Goal: Task Accomplishment & Management: Use online tool/utility

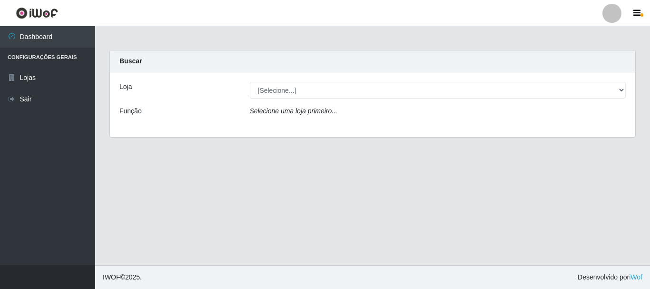
select select "64"
click at [250, 82] on select "[Selecione...] [GEOGRAPHIC_DATA] [GEOGRAPHIC_DATA]" at bounding box center [438, 90] width 377 height 17
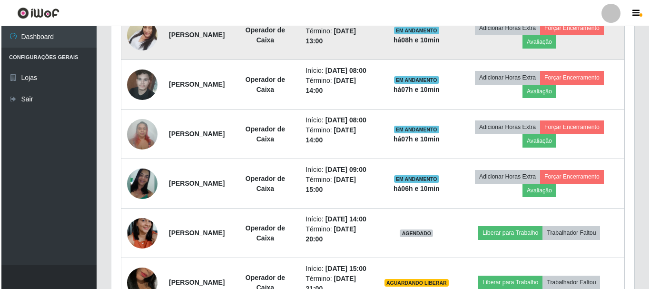
scroll to position [381, 0]
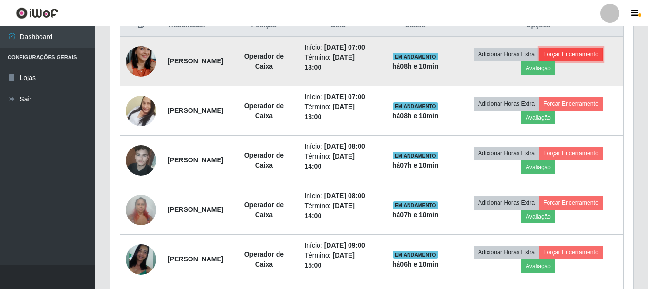
click at [584, 55] on button "Forçar Encerramento" at bounding box center [571, 54] width 64 height 13
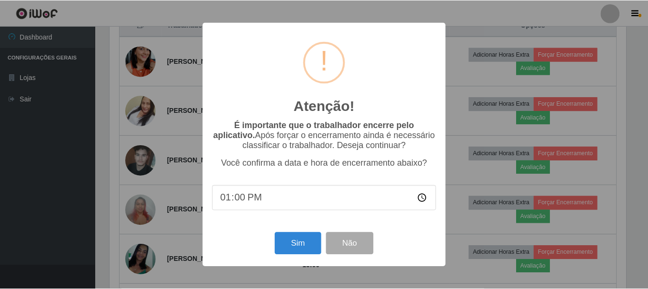
scroll to position [198, 518]
click at [299, 251] on button "Sim" at bounding box center [299, 243] width 46 height 22
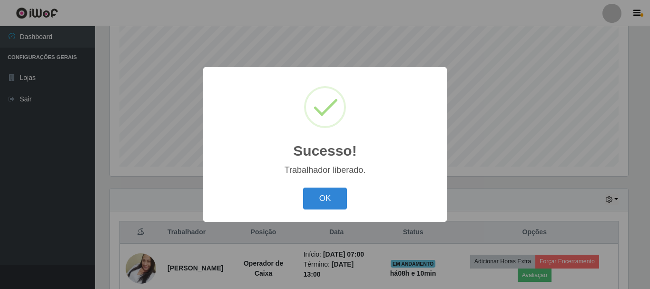
drag, startPoint x: 330, startPoint y: 193, endPoint x: 354, endPoint y: 208, distance: 28.0
click at [331, 193] on button "OK" at bounding box center [325, 199] width 44 height 22
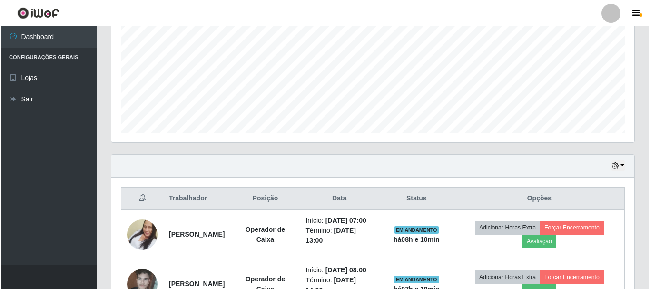
scroll to position [364, 0]
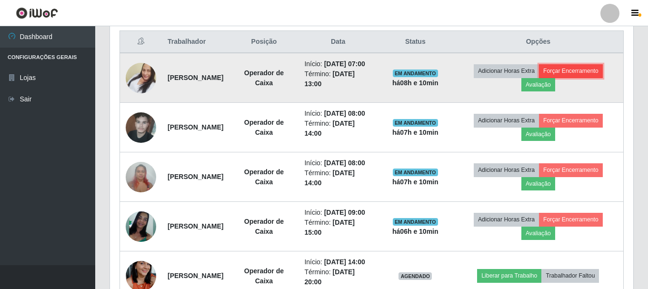
click at [588, 74] on button "Forçar Encerramento" at bounding box center [571, 70] width 64 height 13
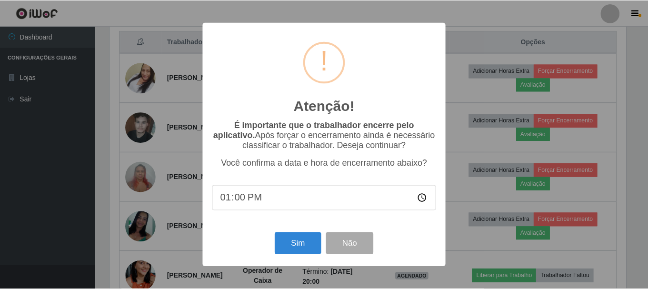
scroll to position [198, 518]
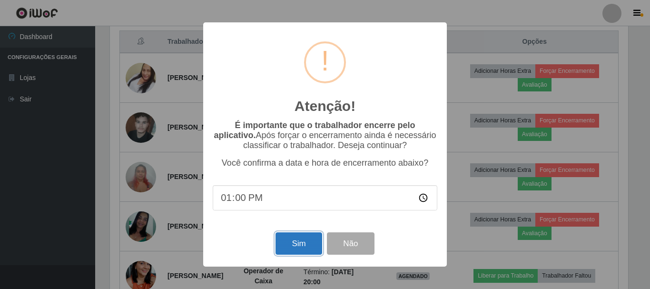
click at [307, 251] on button "Sim" at bounding box center [299, 243] width 46 height 22
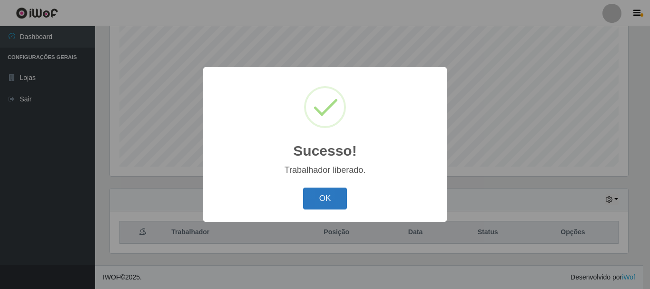
click at [338, 199] on button "OK" at bounding box center [325, 199] width 44 height 22
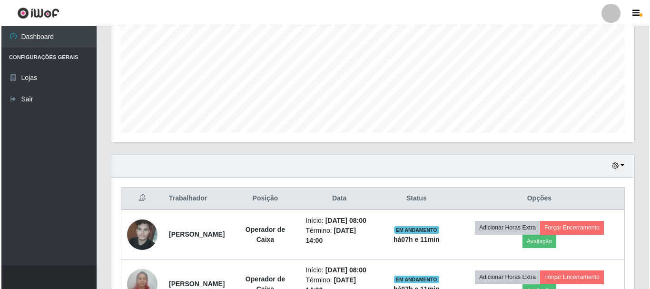
scroll to position [364, 0]
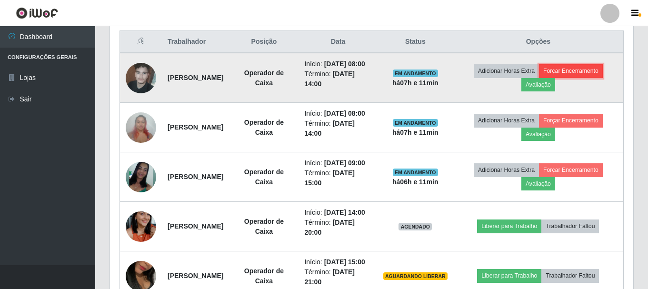
click at [588, 73] on button "Forçar Encerramento" at bounding box center [571, 70] width 64 height 13
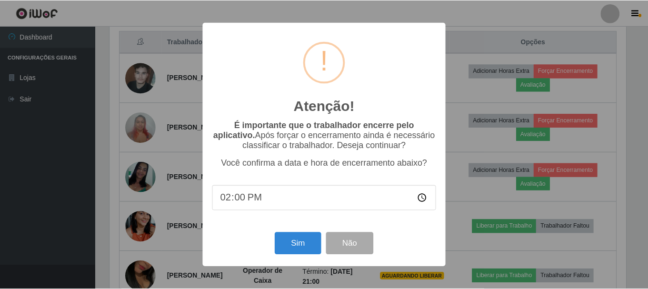
scroll to position [198, 518]
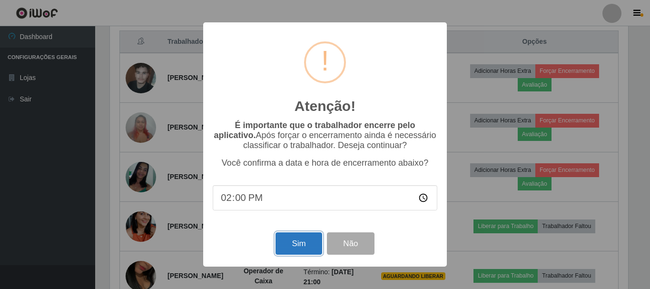
click at [305, 248] on button "Sim" at bounding box center [299, 243] width 46 height 22
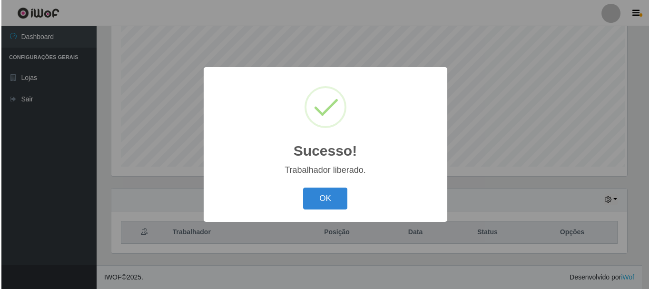
scroll to position [0, 0]
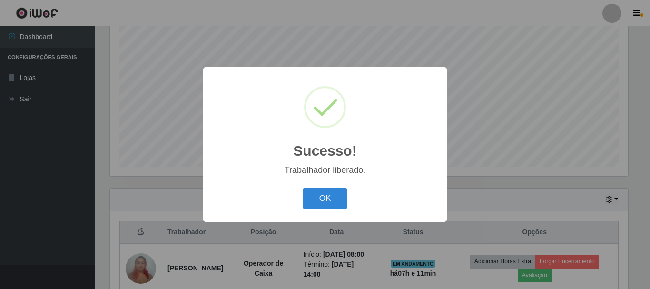
drag, startPoint x: 335, startPoint y: 197, endPoint x: 370, endPoint y: 184, distance: 36.9
click at [336, 196] on button "OK" at bounding box center [325, 199] width 44 height 22
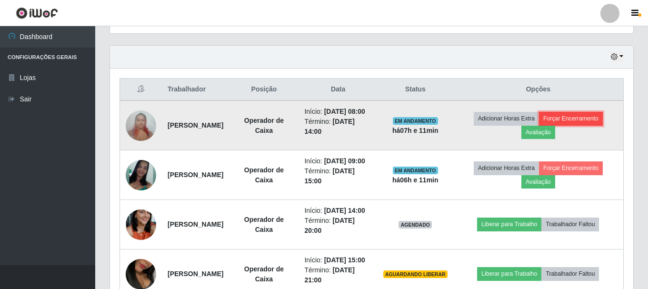
click at [579, 123] on button "Forçar Encerramento" at bounding box center [571, 118] width 64 height 13
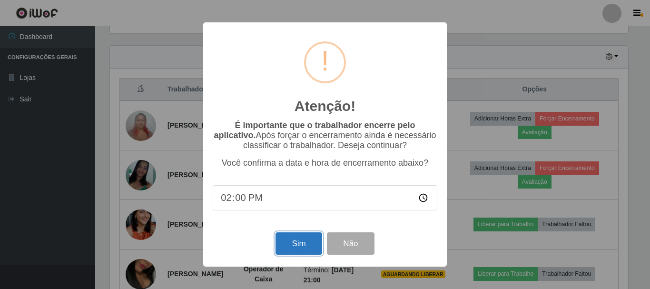
click at [299, 243] on button "Sim" at bounding box center [299, 243] width 46 height 22
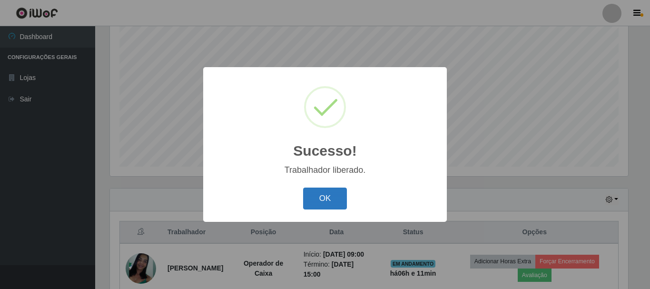
click at [335, 198] on button "OK" at bounding box center [325, 199] width 44 height 22
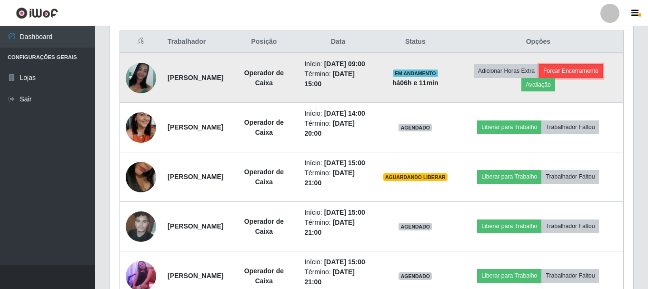
click at [576, 78] on button "Forçar Encerramento" at bounding box center [571, 70] width 64 height 13
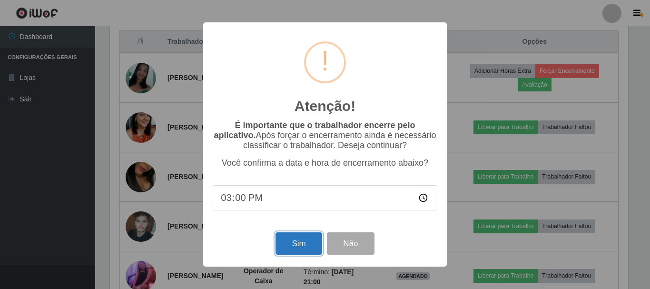
click at [307, 248] on button "Sim" at bounding box center [299, 243] width 46 height 22
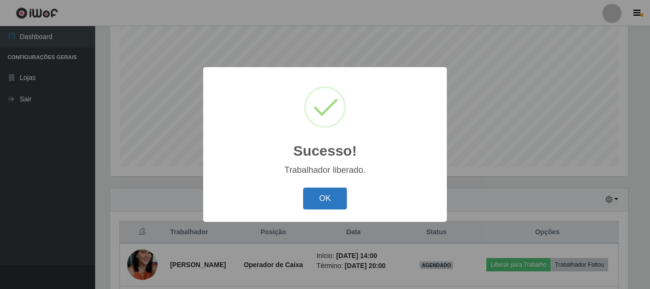
click at [323, 192] on button "OK" at bounding box center [325, 199] width 44 height 22
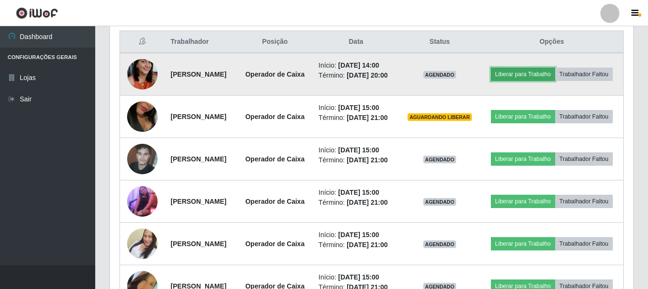
click at [555, 69] on button "Liberar para Trabalho" at bounding box center [523, 74] width 64 height 13
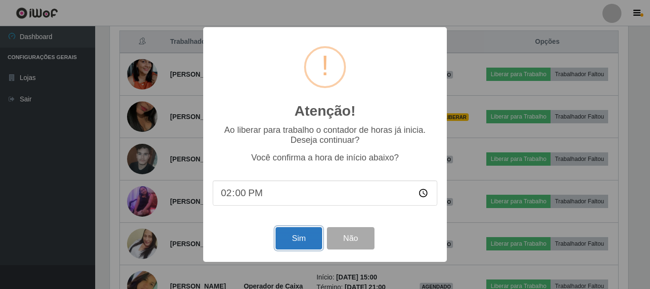
click at [307, 242] on button "Sim" at bounding box center [299, 238] width 46 height 22
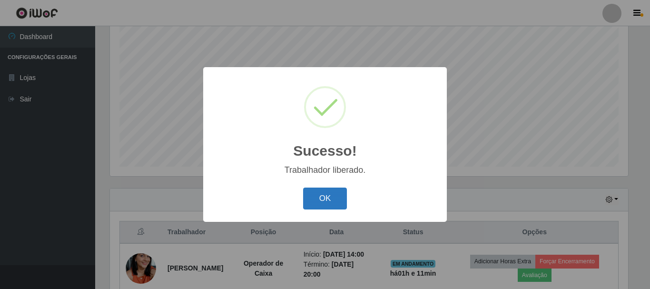
click at [340, 196] on button "OK" at bounding box center [325, 199] width 44 height 22
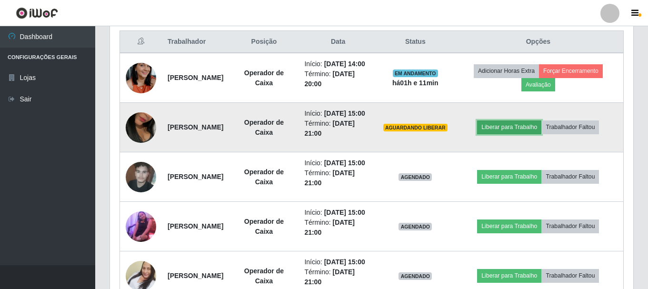
click at [526, 134] on button "Liberar para Trabalho" at bounding box center [509, 126] width 64 height 13
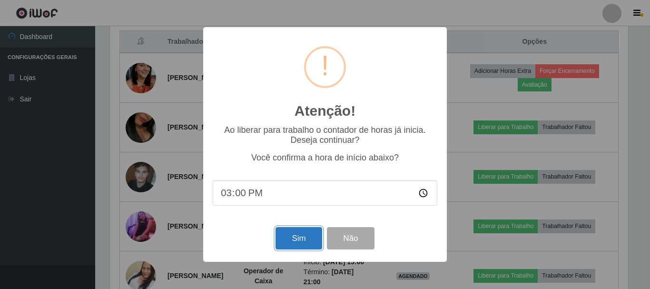
click at [299, 240] on button "Sim" at bounding box center [299, 238] width 46 height 22
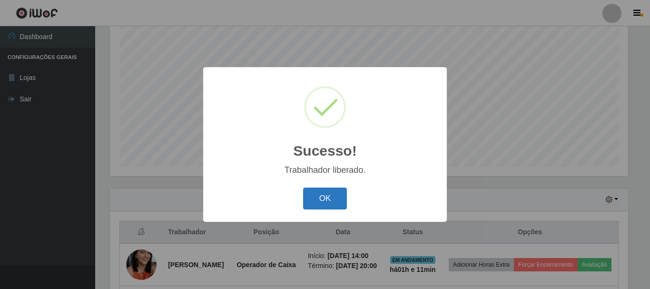
click at [338, 198] on button "OK" at bounding box center [325, 199] width 44 height 22
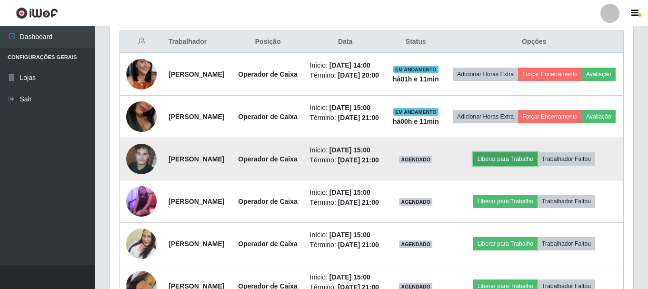
click at [518, 166] on button "Liberar para Trabalho" at bounding box center [505, 158] width 64 height 13
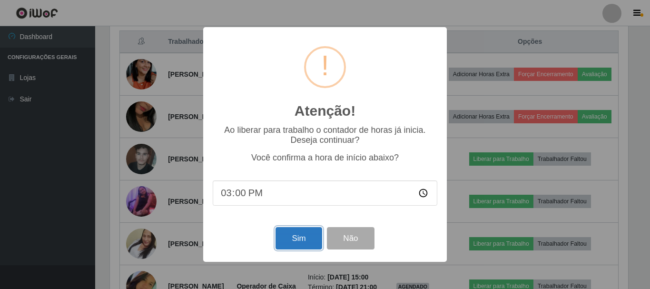
click at [296, 243] on button "Sim" at bounding box center [299, 238] width 46 height 22
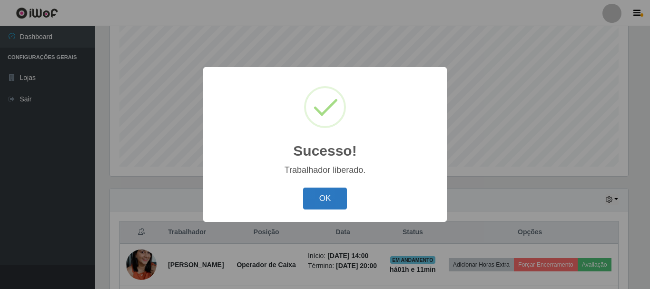
click at [328, 197] on button "OK" at bounding box center [325, 199] width 44 height 22
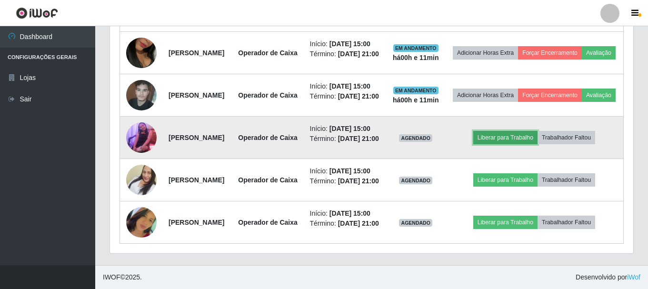
click at [520, 144] on button "Liberar para Trabalho" at bounding box center [505, 137] width 64 height 13
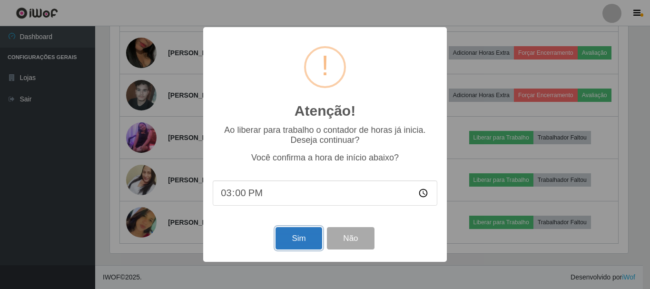
drag, startPoint x: 303, startPoint y: 242, endPoint x: 308, endPoint y: 239, distance: 5.3
click at [304, 241] on button "Sim" at bounding box center [299, 238] width 46 height 22
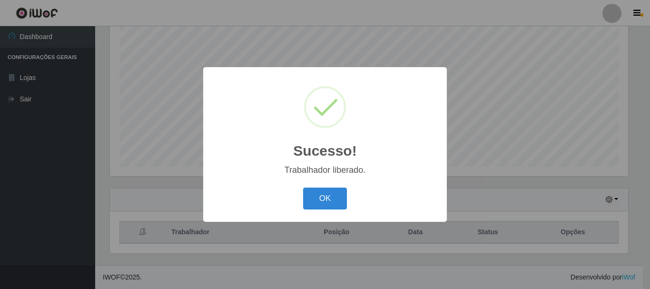
drag, startPoint x: 334, startPoint y: 199, endPoint x: 349, endPoint y: 197, distance: 15.4
click at [335, 199] on button "OK" at bounding box center [325, 199] width 44 height 22
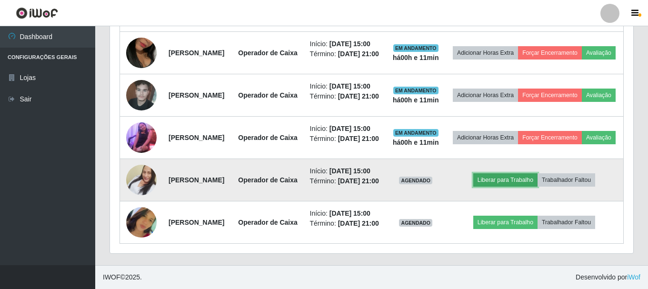
click at [516, 187] on button "Liberar para Trabalho" at bounding box center [505, 179] width 64 height 13
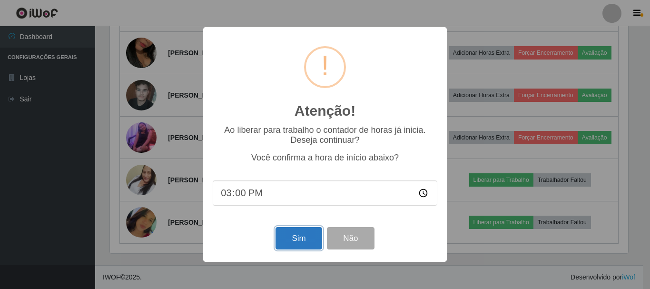
click at [308, 240] on button "Sim" at bounding box center [299, 238] width 46 height 22
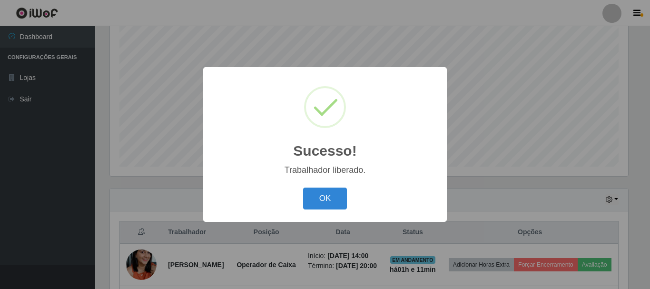
drag, startPoint x: 317, startPoint y: 196, endPoint x: 351, endPoint y: 196, distance: 33.8
click at [317, 196] on button "OK" at bounding box center [325, 199] width 44 height 22
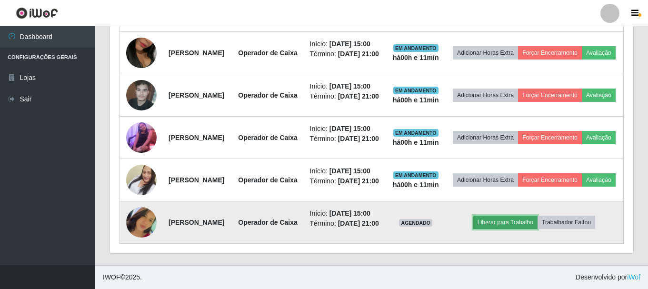
click at [530, 217] on button "Liberar para Trabalho" at bounding box center [505, 222] width 64 height 13
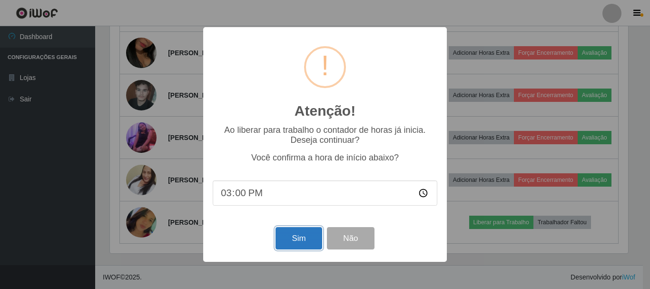
click at [297, 238] on button "Sim" at bounding box center [299, 238] width 46 height 22
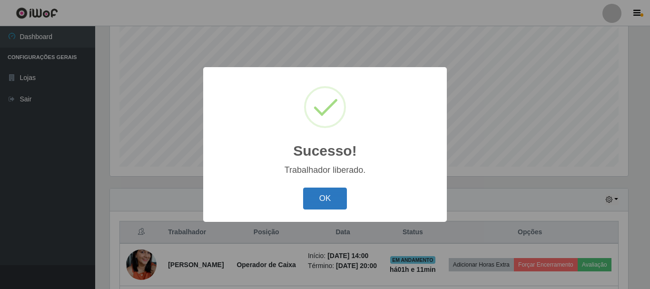
click at [334, 201] on button "OK" at bounding box center [325, 199] width 44 height 22
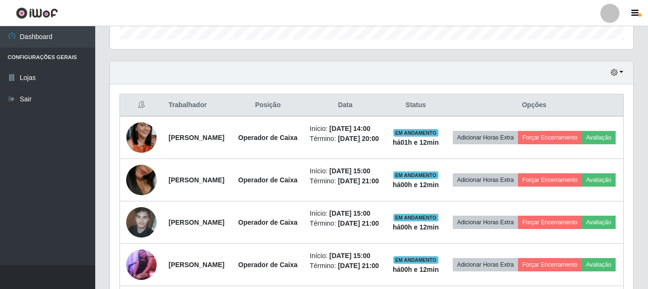
scroll to position [245, 0]
